Goal: Task Accomplishment & Management: Complete application form

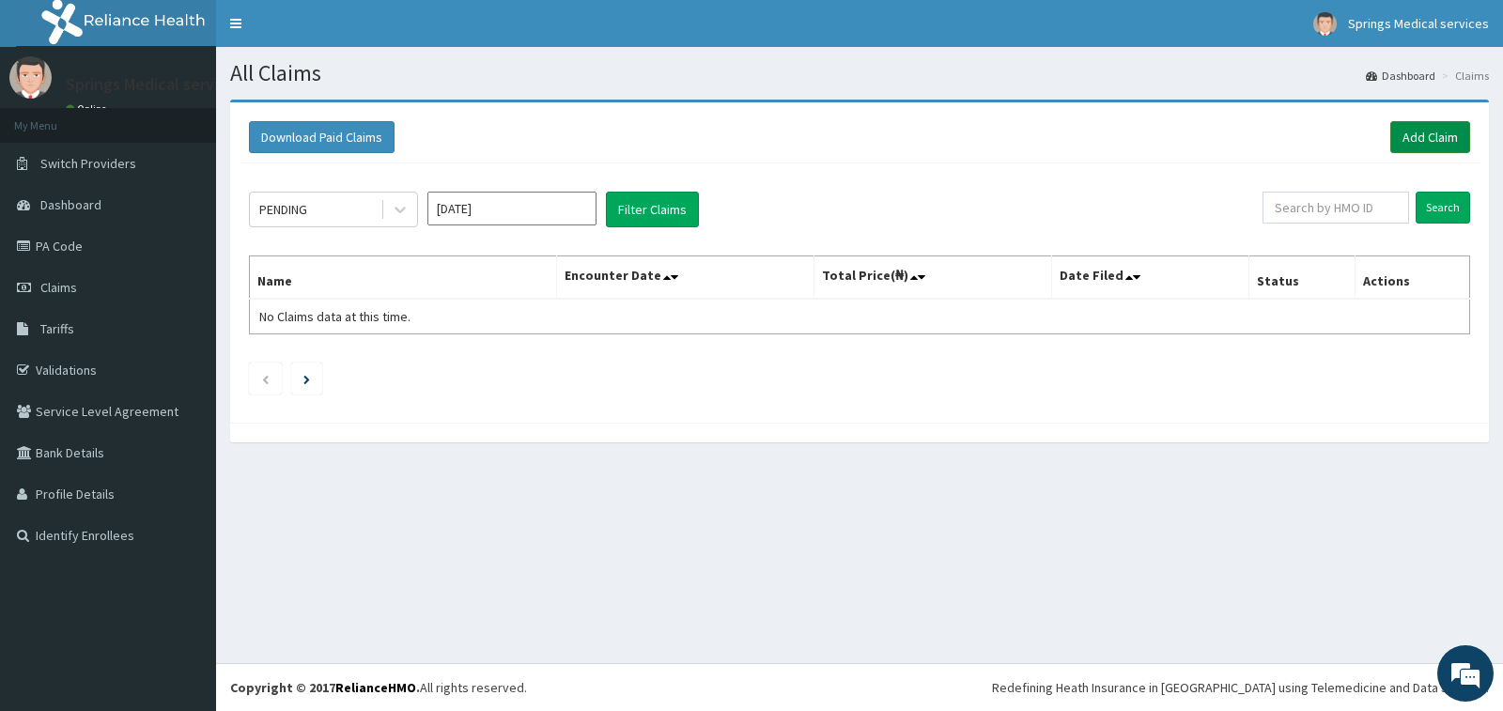
click at [1428, 133] on link "Add Claim" at bounding box center [1430, 137] width 80 height 32
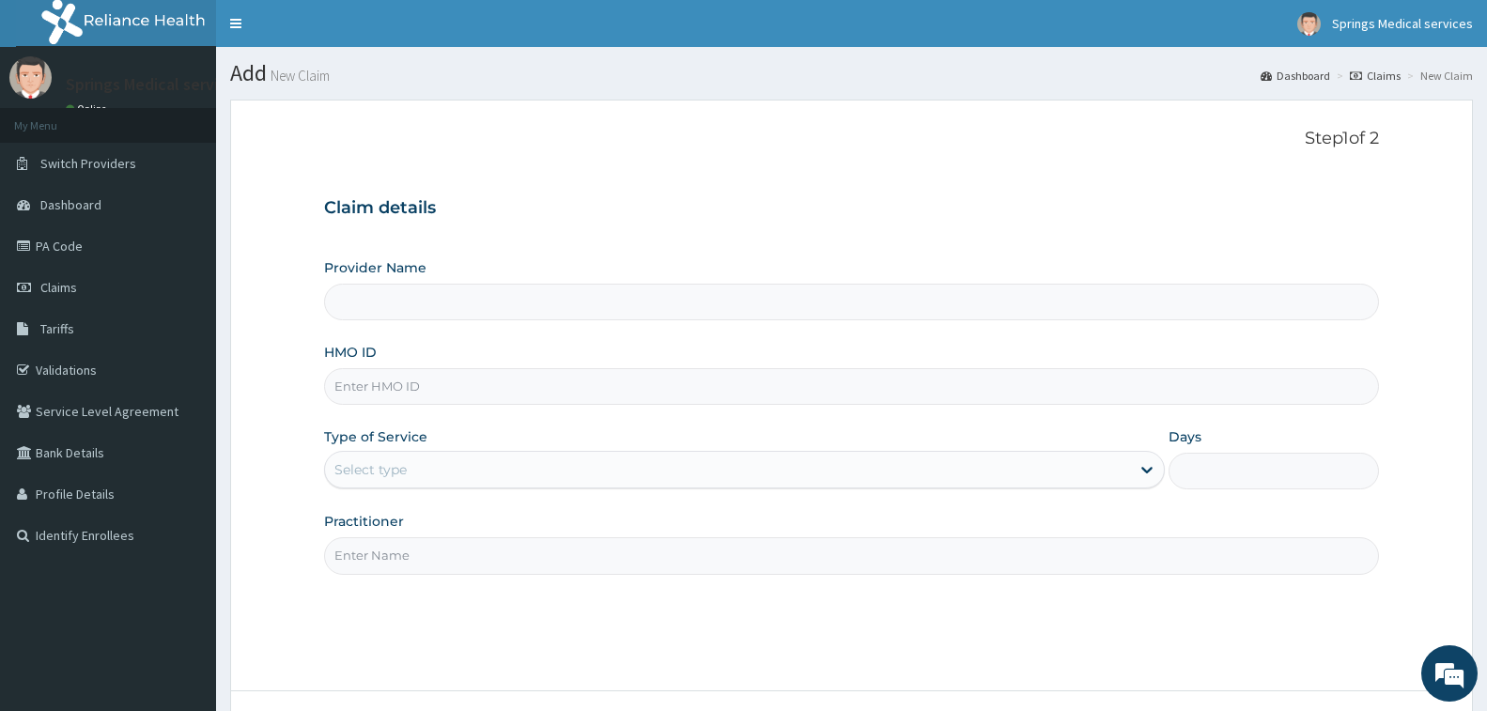
type input "Springs Medical Services Portharcourt"
click at [351, 382] on input "HMO ID" at bounding box center [851, 386] width 1055 height 37
paste input "GMS/10079/B"
type input "GMS/10079/B"
click at [352, 477] on div "Select type" at bounding box center [370, 469] width 72 height 19
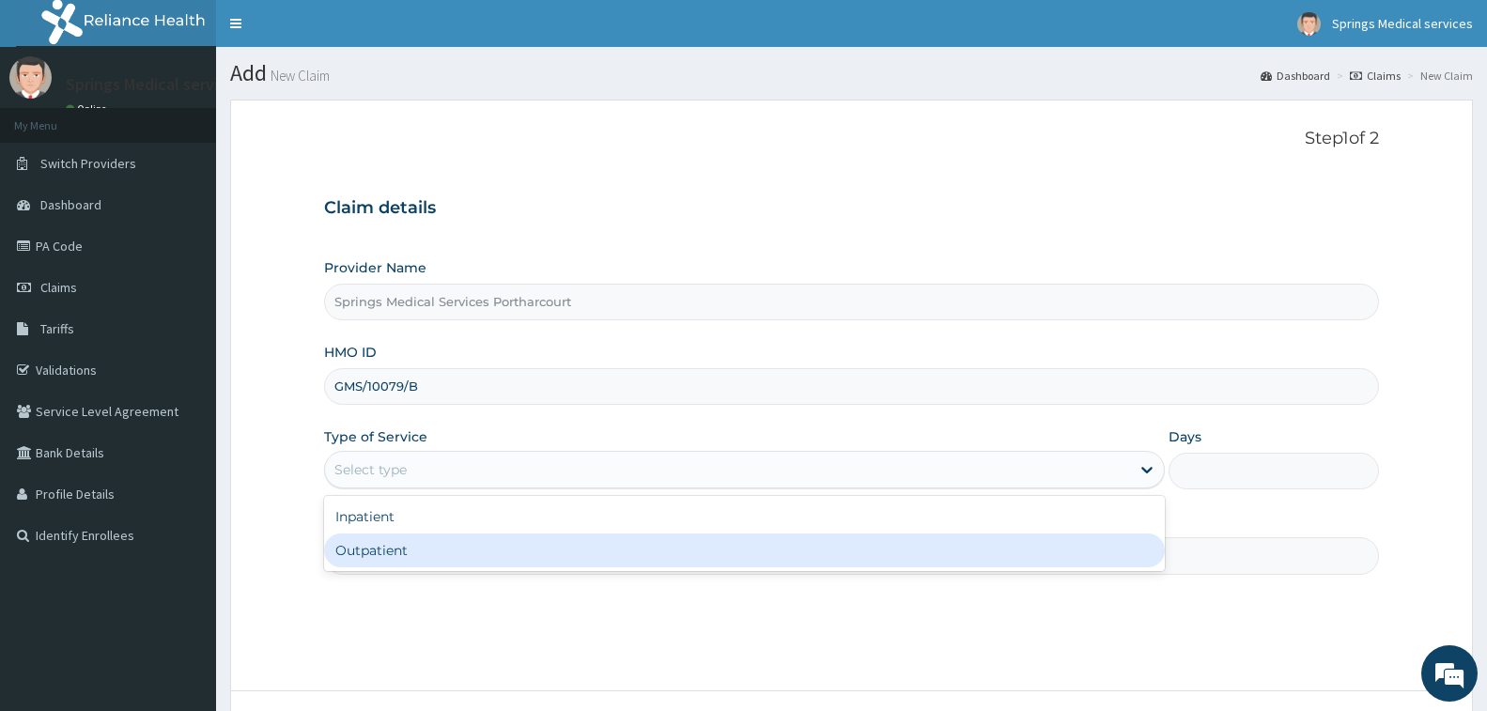
click at [355, 551] on div "Outpatient" at bounding box center [744, 551] width 841 height 34
type input "1"
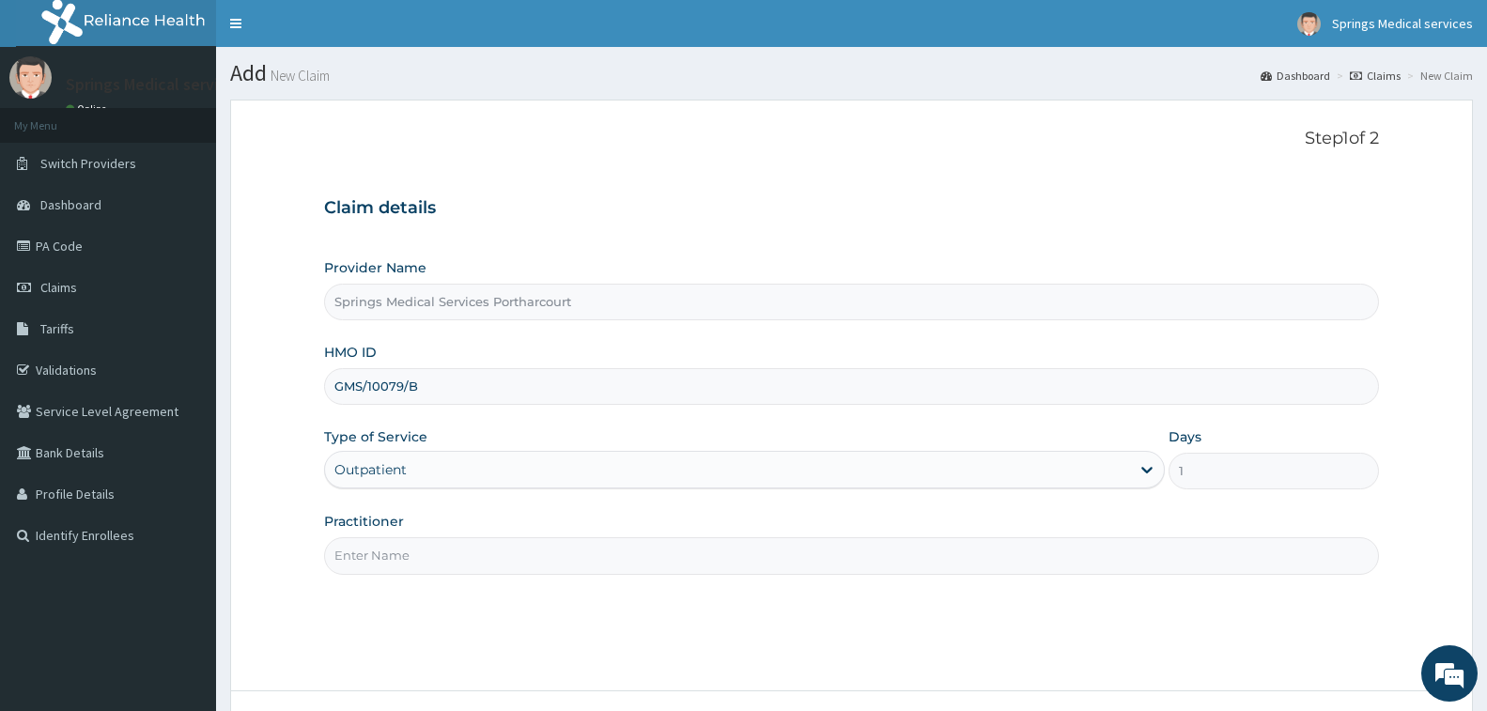
click at [395, 555] on input "Practitioner" at bounding box center [851, 555] width 1055 height 37
type input "DR. [PERSON_NAME]"
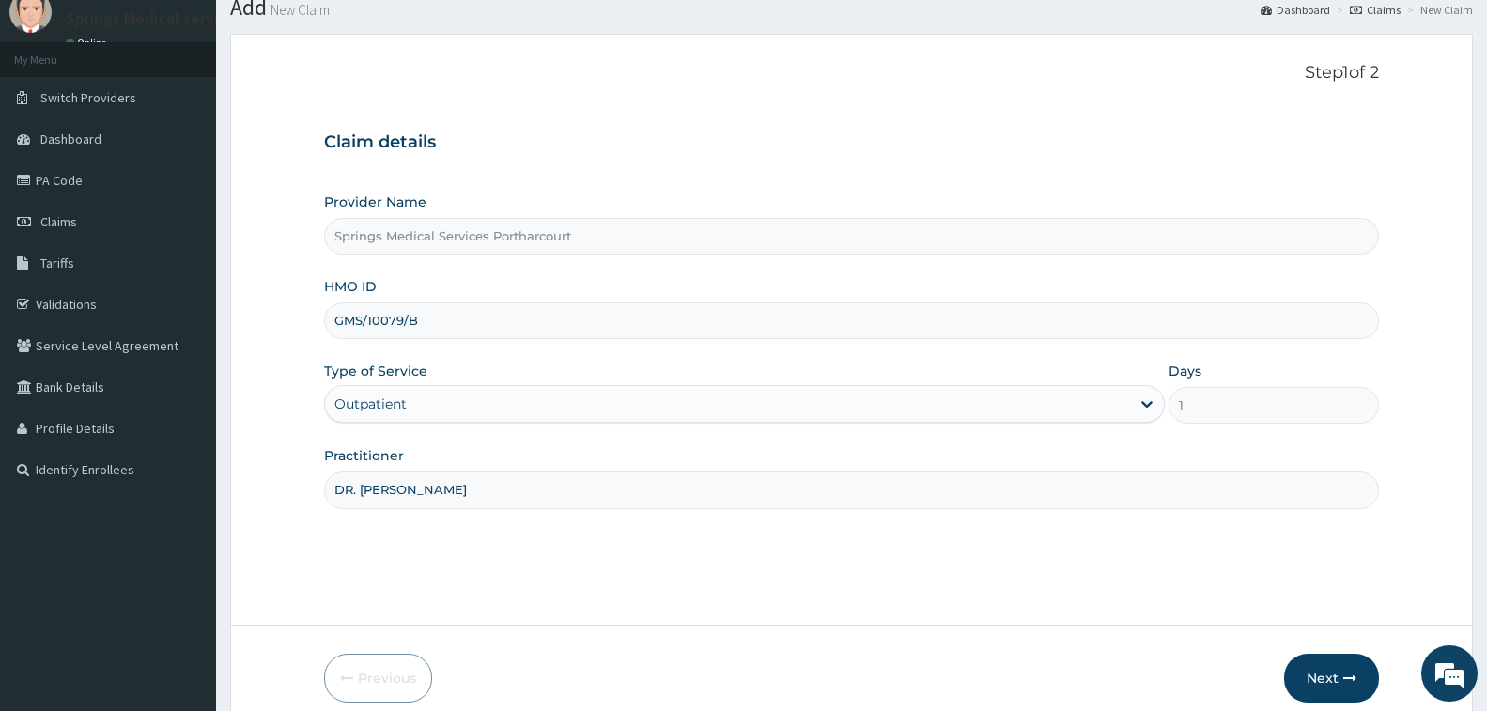
scroll to position [148, 0]
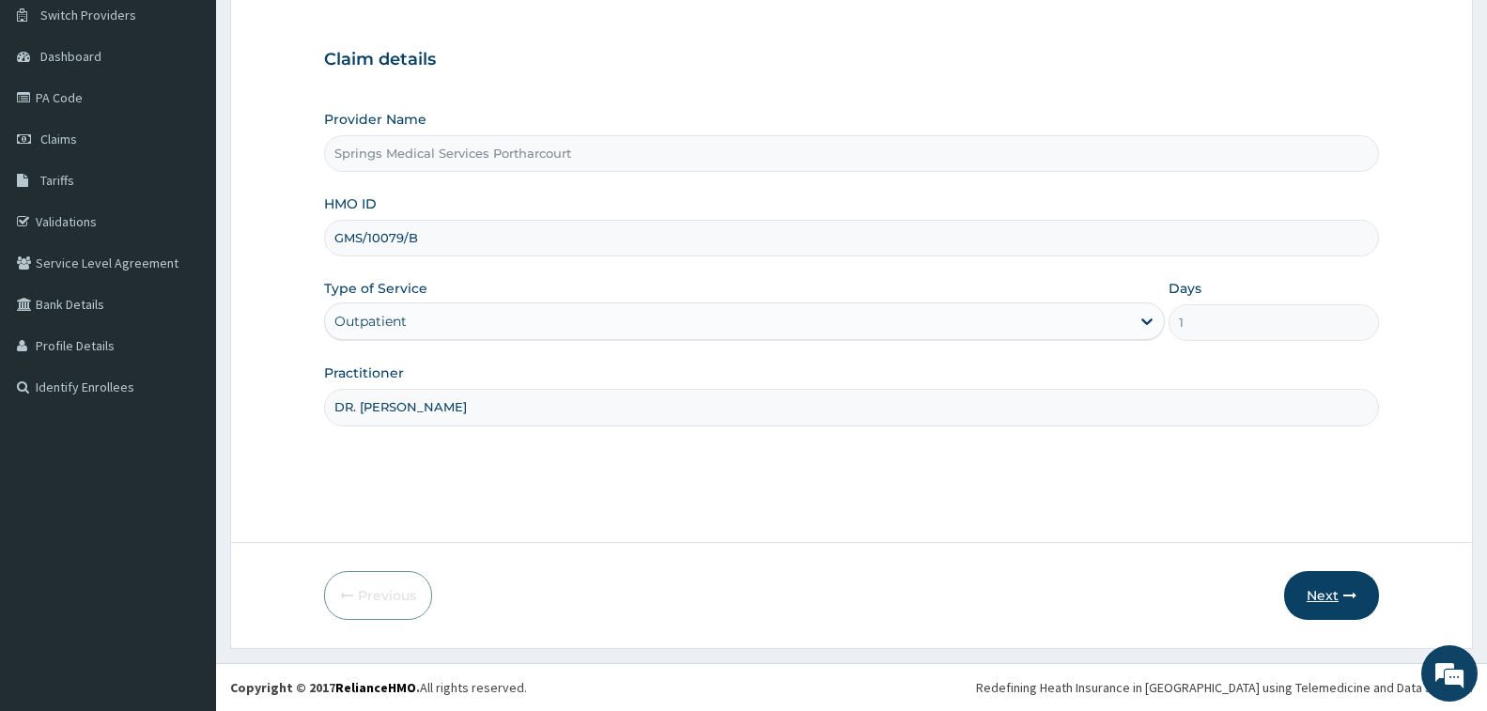
click at [1311, 593] on button "Next" at bounding box center [1331, 595] width 95 height 49
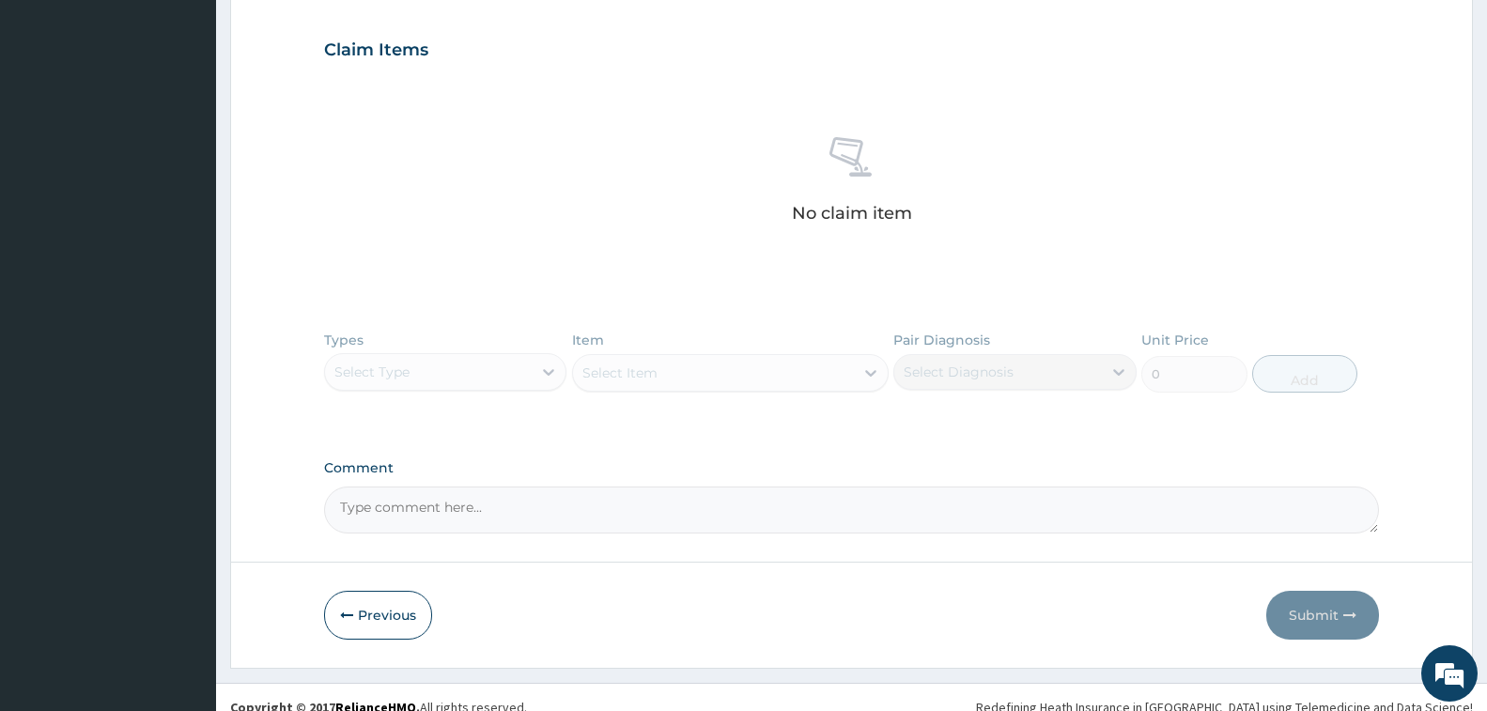
scroll to position [638, 0]
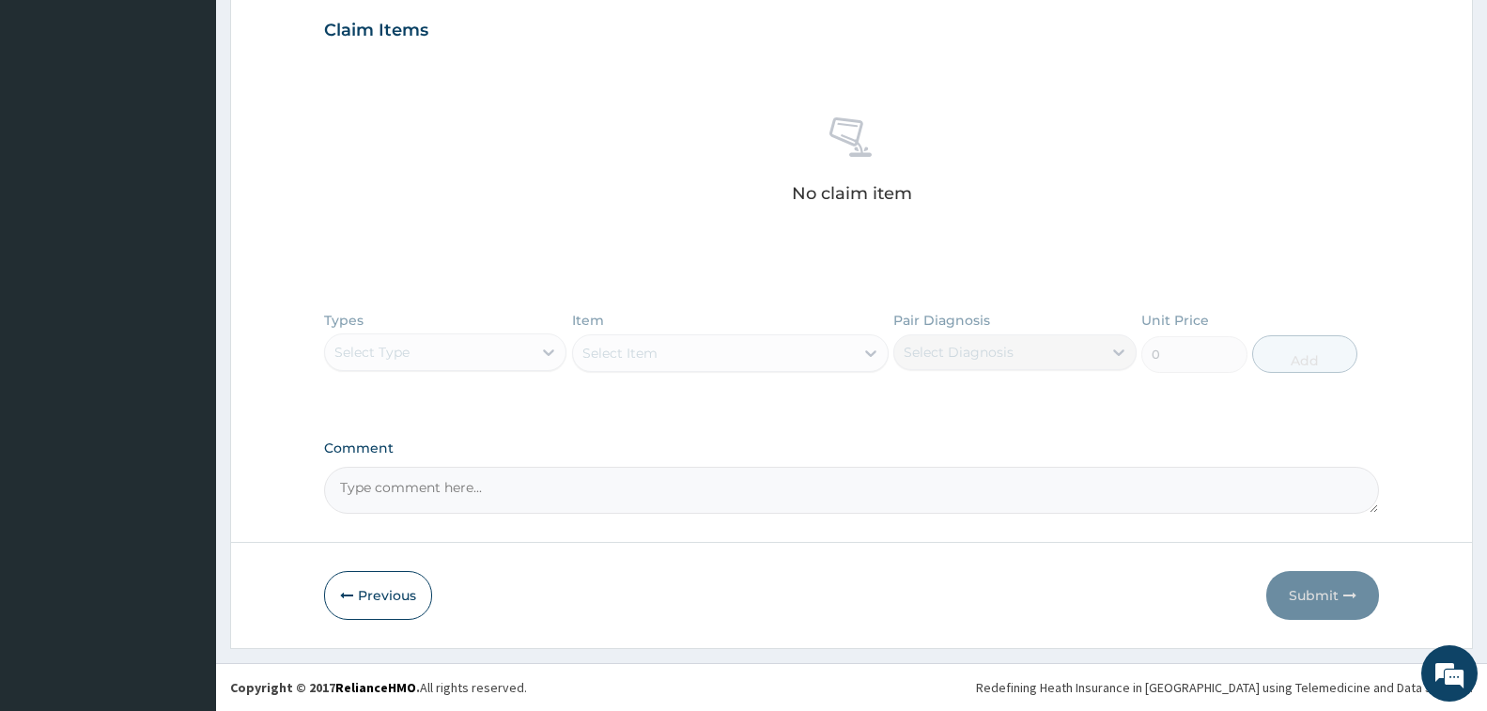
click at [394, 488] on textarea "Comment" at bounding box center [851, 490] width 1055 height 47
paste textarea "PA/CCDD7B"
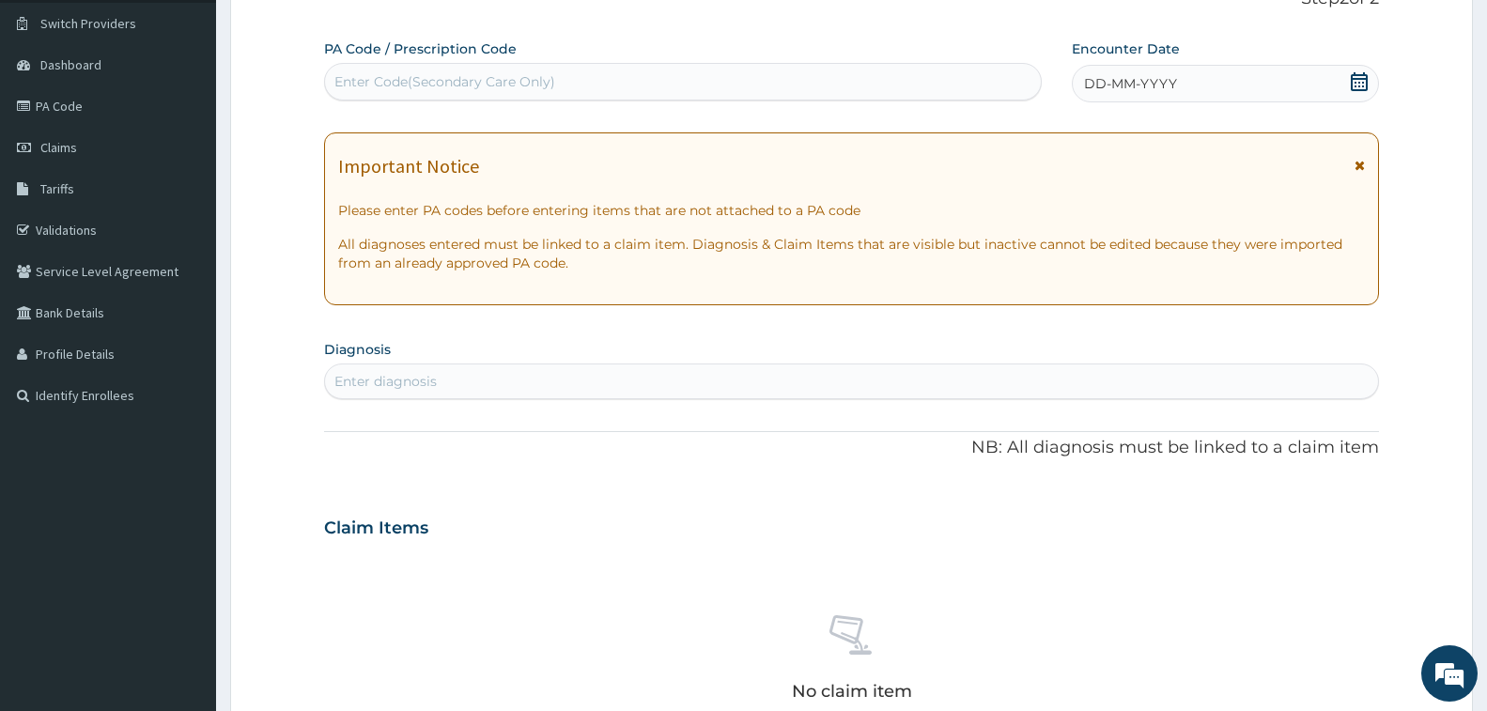
scroll to position [0, 0]
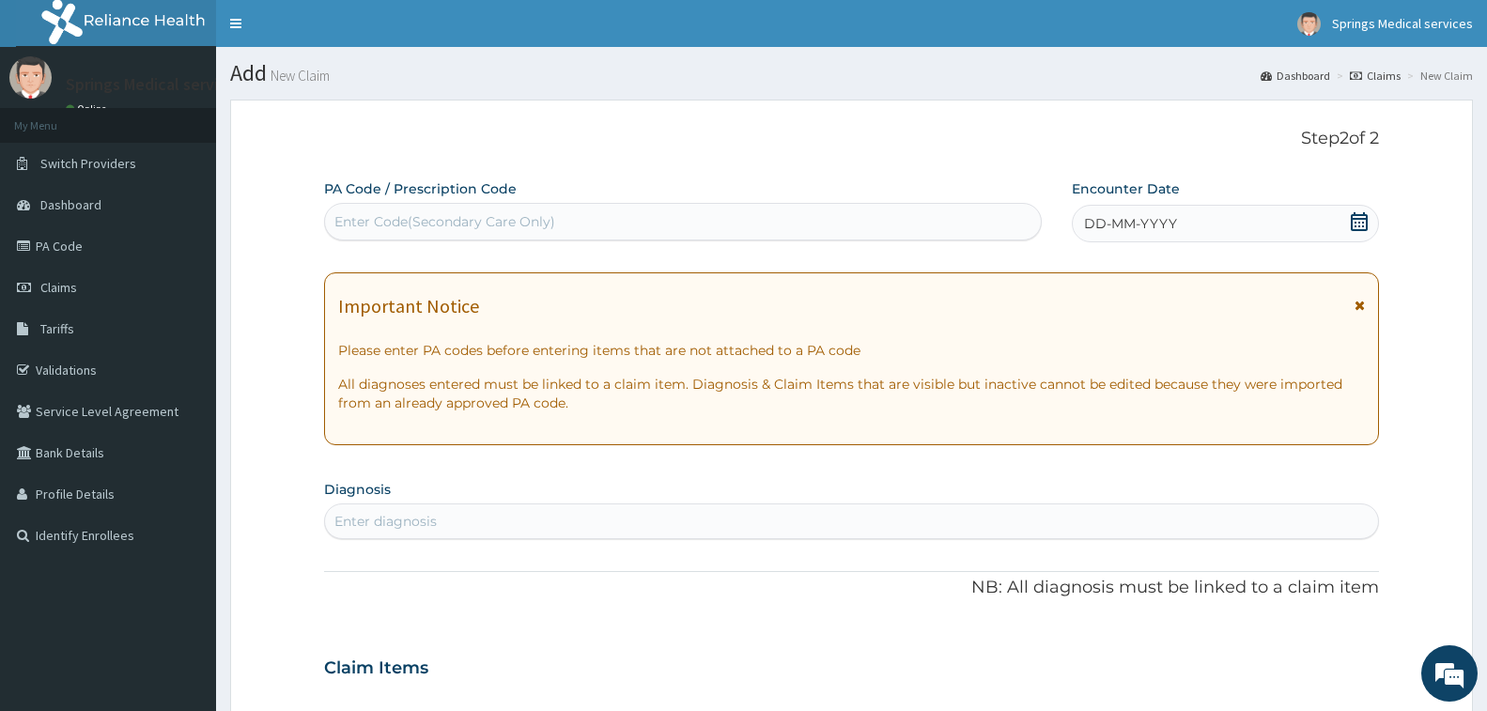
type textarea "PA/CCDD7B"
click at [471, 213] on div "Enter Code(Secondary Care Only)" at bounding box center [444, 221] width 221 height 19
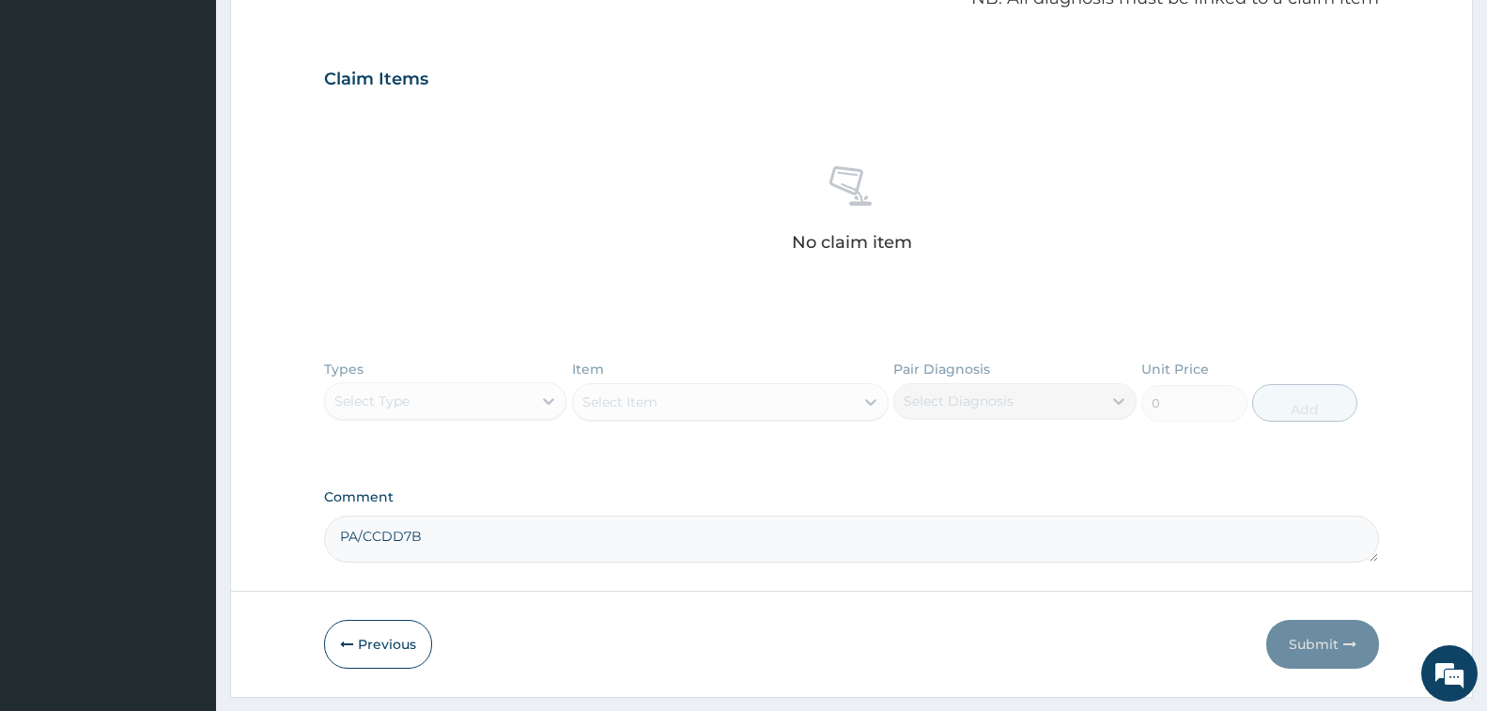
scroll to position [213, 0]
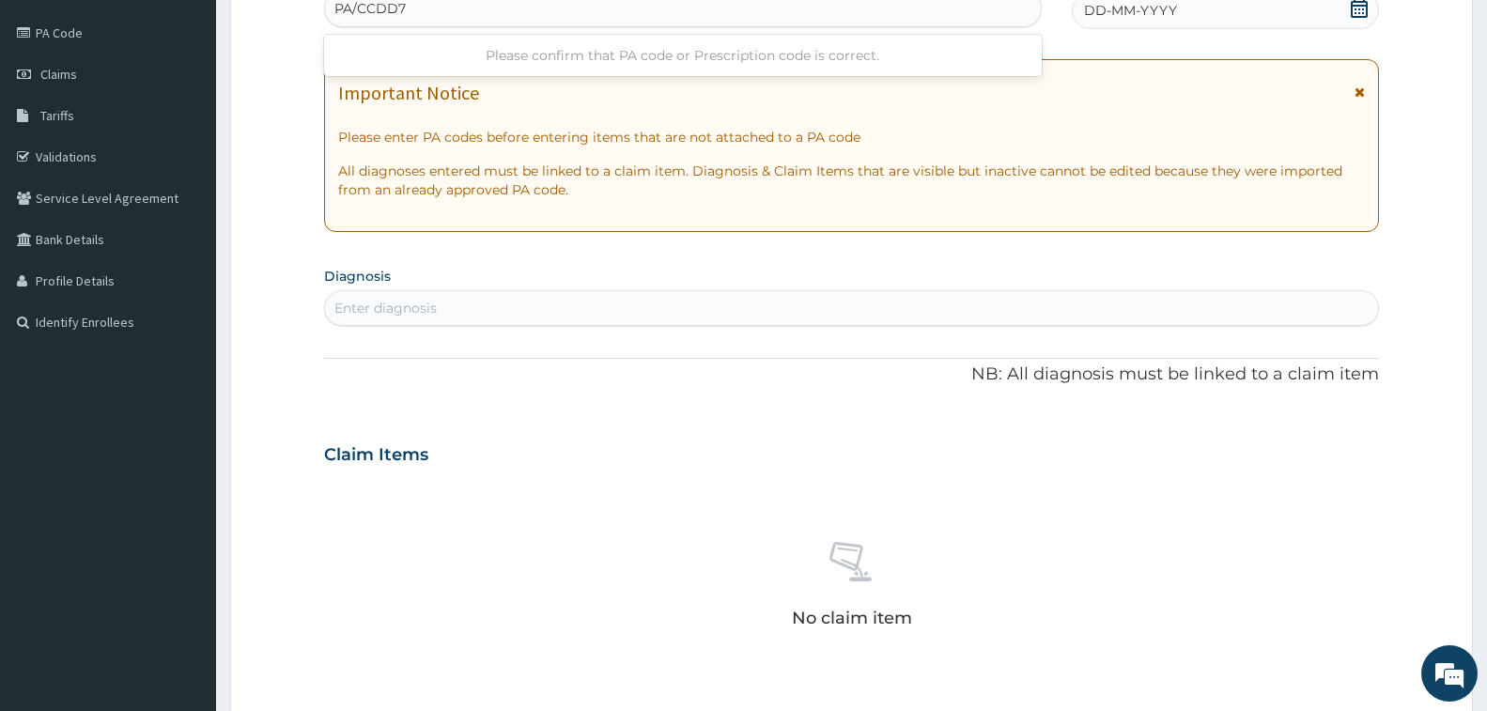
type input "PA/CCDD7B"
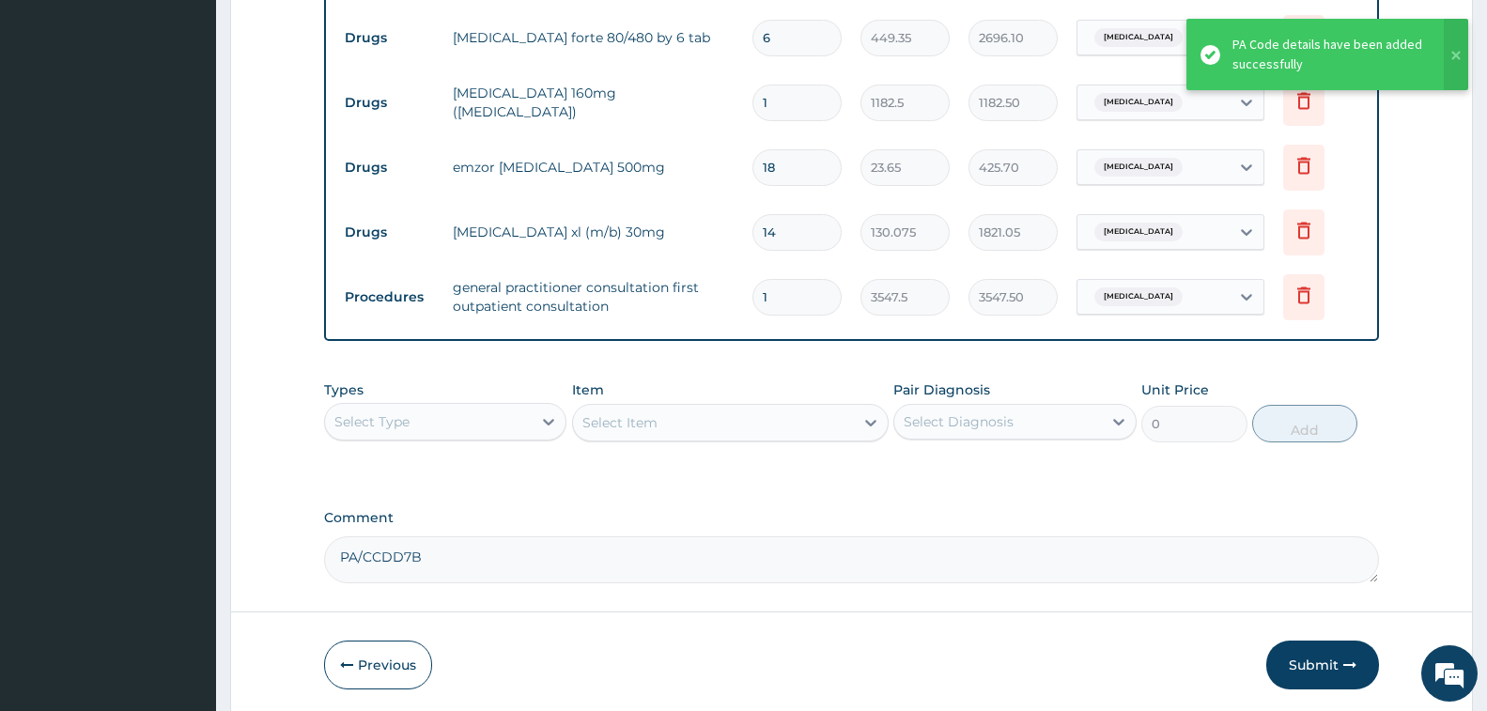
scroll to position [1008, 0]
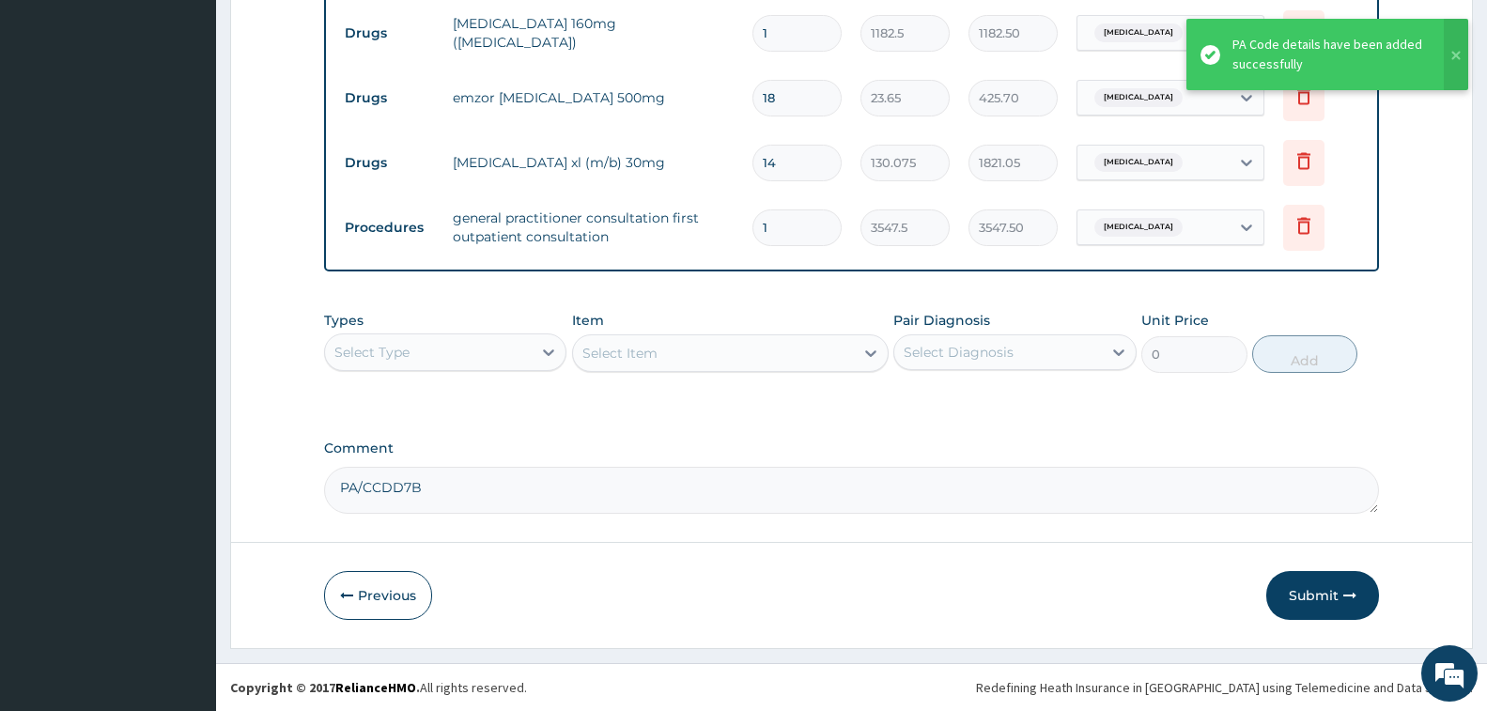
drag, startPoint x: 454, startPoint y: 496, endPoint x: 302, endPoint y: 498, distance: 151.2
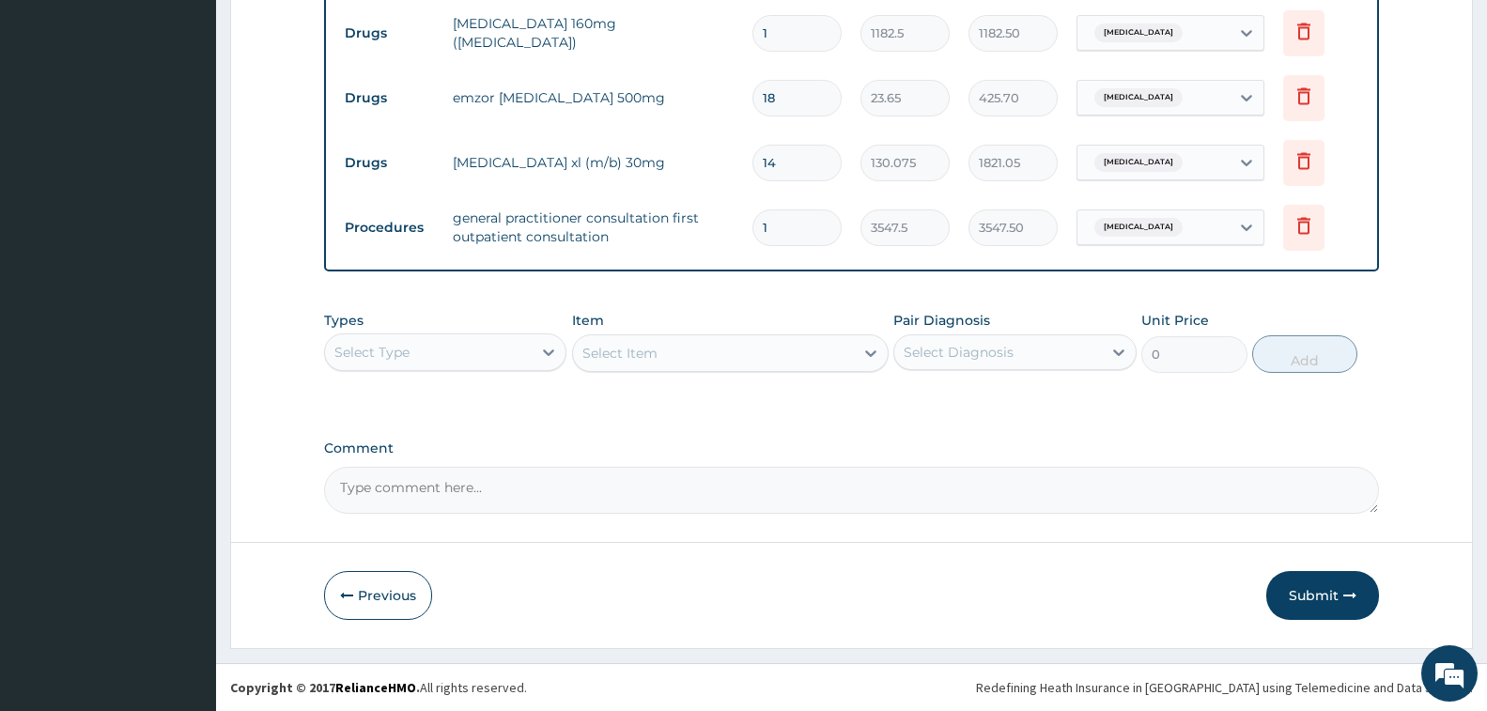
drag, startPoint x: 1296, startPoint y: 579, endPoint x: 1262, endPoint y: 560, distance: 38.7
click at [1296, 580] on button "Submit" at bounding box center [1322, 595] width 113 height 49
